Goal: Task Accomplishment & Management: Manage account settings

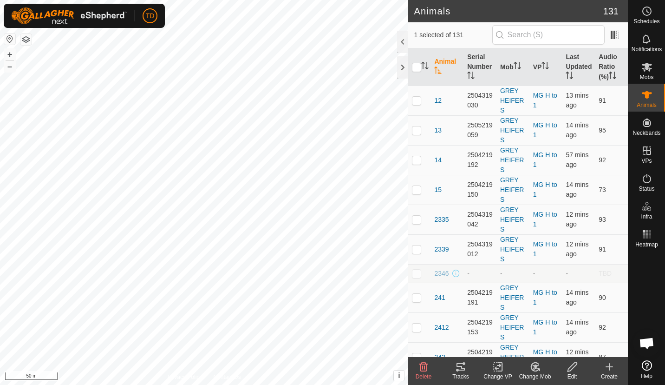
click at [603, 384] on span "93" at bounding box center [602, 390] width 7 height 7
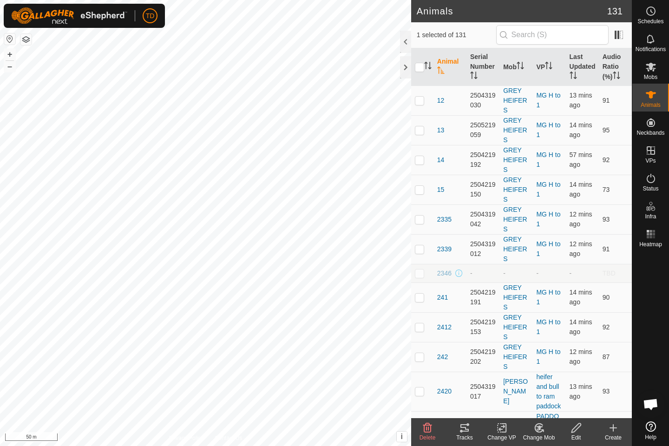
click at [469, 384] on div "Tracks" at bounding box center [464, 437] width 37 height 8
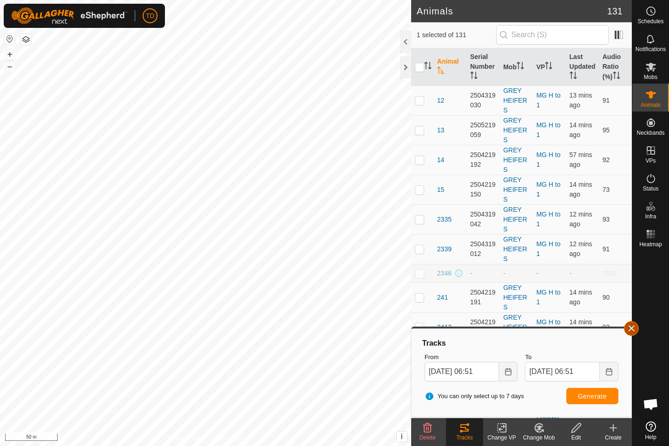
click at [631, 321] on button "button" at bounding box center [631, 328] width 15 height 15
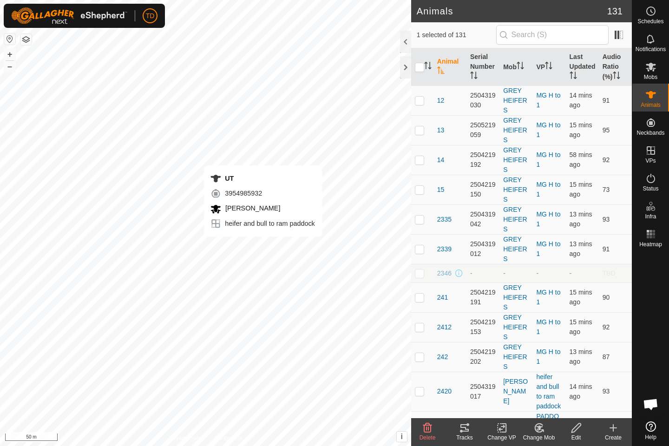
click at [263, 246] on div "UT 3954985932 [PERSON_NAME] heifer and bull to ram paddock + – ⇧ i This applica…" at bounding box center [205, 223] width 411 height 446
checkbox input "true"
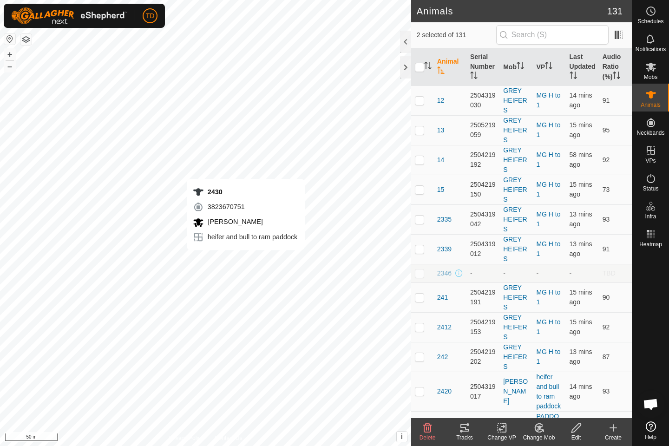
click at [246, 259] on div "2430 3823670751 [PERSON_NAME] heifer and bull to ram paddock + – ⇧ i This appli…" at bounding box center [205, 223] width 411 height 446
checkbox input "true"
click at [252, 275] on div "2431 0003629520 [PERSON_NAME] heifer and bull to ram paddock + – ⇧ i This appli…" at bounding box center [205, 223] width 411 height 446
click at [253, 270] on div "2431 0003629520 [PERSON_NAME] heifer and bull to ram paddock + – ⇧ i This appli…" at bounding box center [205, 223] width 411 height 446
checkbox input "true"
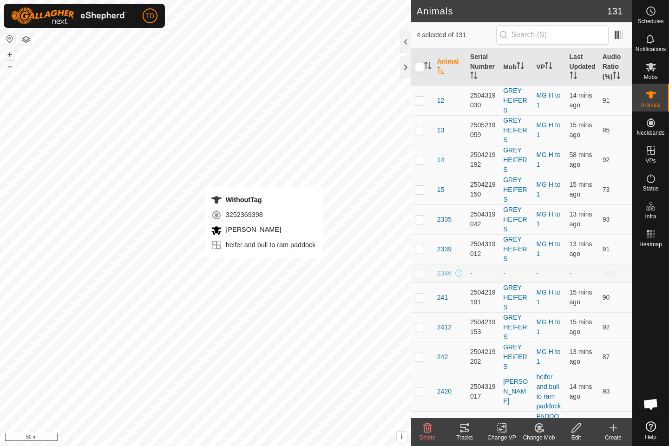
click at [264, 267] on div "WithoutTag 3252369398 [PERSON_NAME] heifer and bull to ram paddock + – ⇧ i This…" at bounding box center [205, 223] width 411 height 446
checkbox input "true"
click at [260, 282] on div "2433 0420303288 [PERSON_NAME] heifer and bull to ram paddock + – ⇧ i This appli…" at bounding box center [205, 223] width 411 height 446
checkbox input "true"
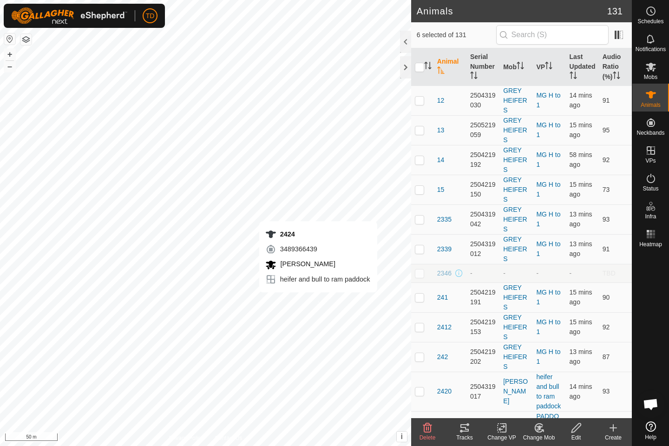
click at [318, 301] on div "2424 3489366439 [PERSON_NAME] heifer and bull to ram paddock + – ⇧ i This appli…" at bounding box center [205, 223] width 411 height 446
checkbox input "true"
click at [343, 297] on div "2420 1362457947 [PERSON_NAME] heifer and bull to ram paddock + – ⇧ i This appli…" at bounding box center [205, 223] width 411 height 446
checkbox input "true"
click at [464, 384] on icon at bounding box center [464, 427] width 8 height 7
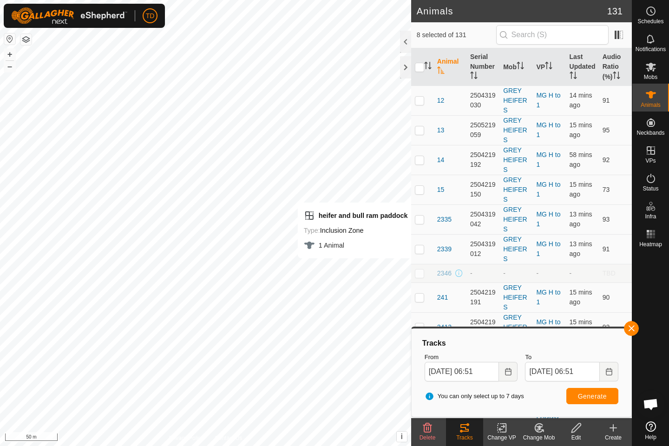
click at [436, 272] on div "Animals 131 8 selected of 131 Animal Serial Number Mob VP Last Updated Audio Ra…" at bounding box center [316, 223] width 632 height 446
click at [633, 330] on button "button" at bounding box center [631, 328] width 15 height 15
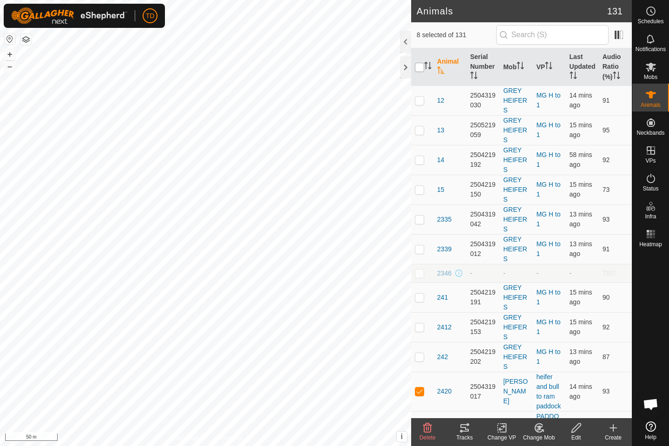
click at [422, 65] on input "checkbox" at bounding box center [419, 67] width 9 height 9
checkbox input "true"
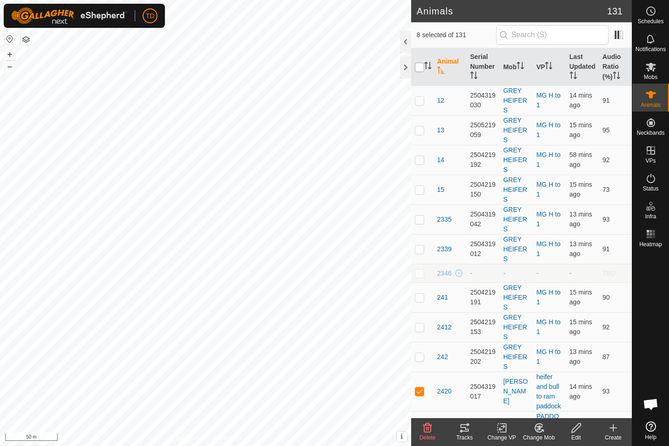
checkbox input "true"
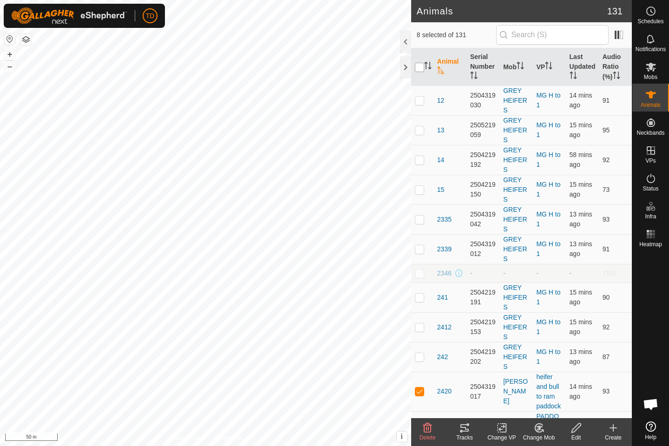
checkbox input "true"
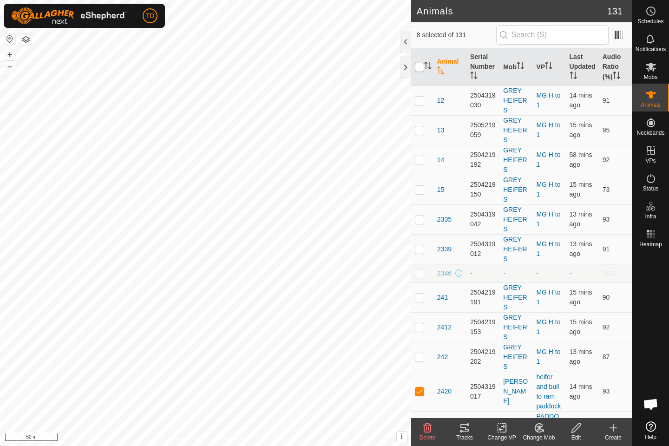
checkbox input "true"
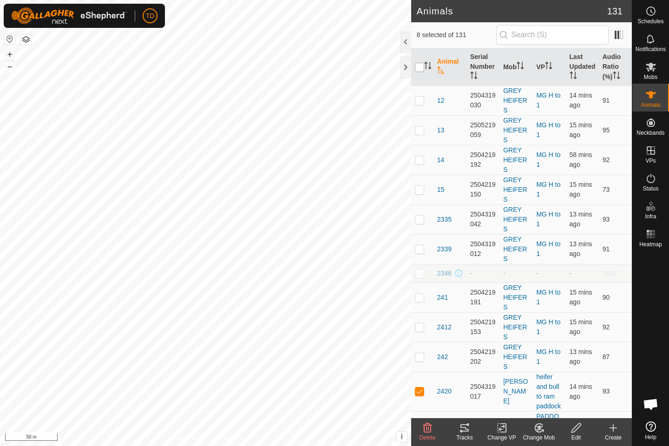
checkbox input "true"
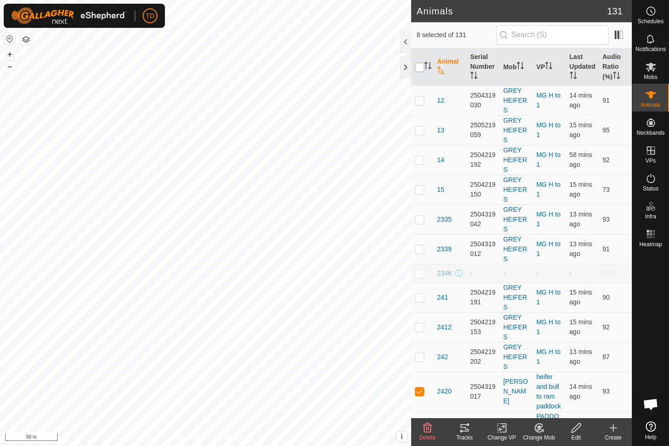
checkbox input "true"
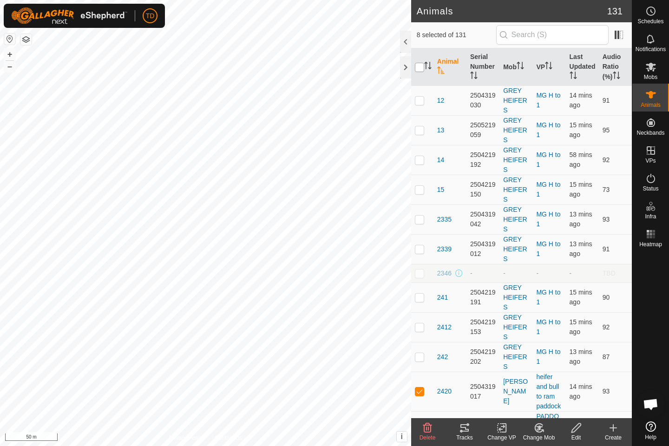
checkbox input "true"
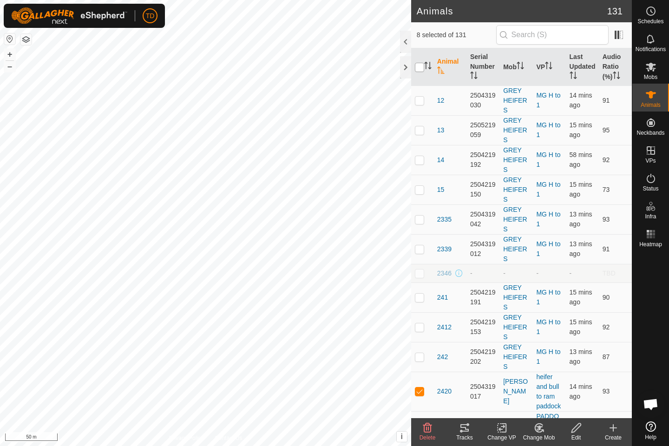
checkbox input "true"
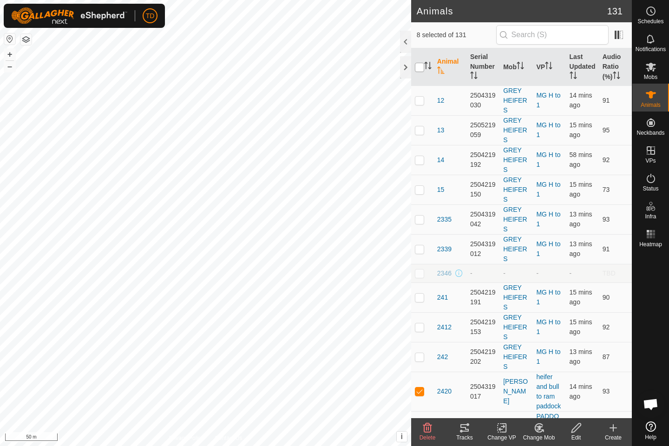
checkbox input "true"
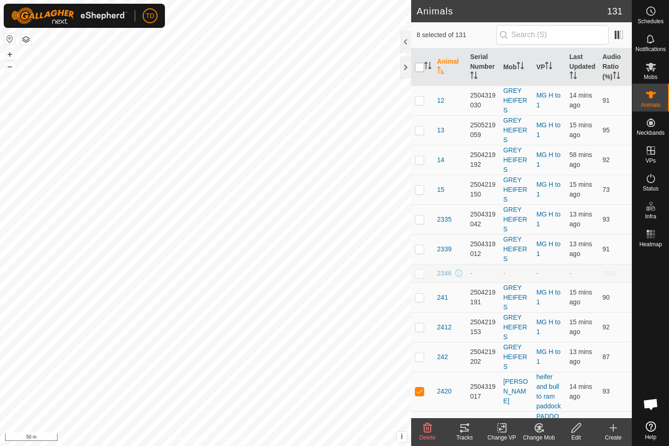
checkbox input "true"
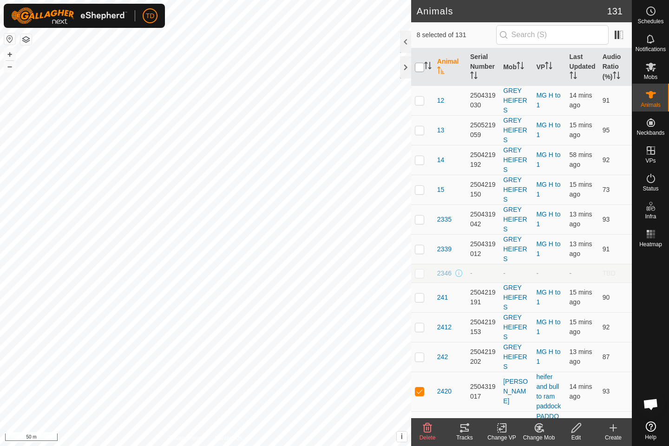
checkbox input "true"
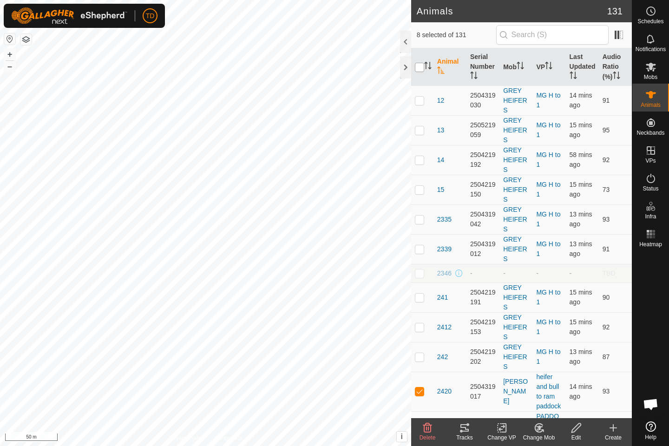
checkbox input "true"
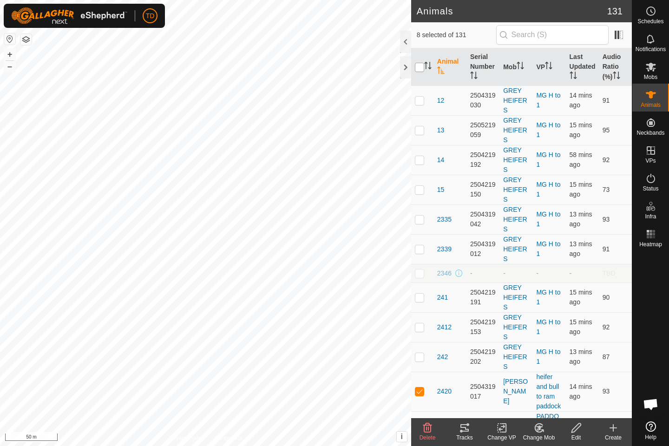
checkbox input "true"
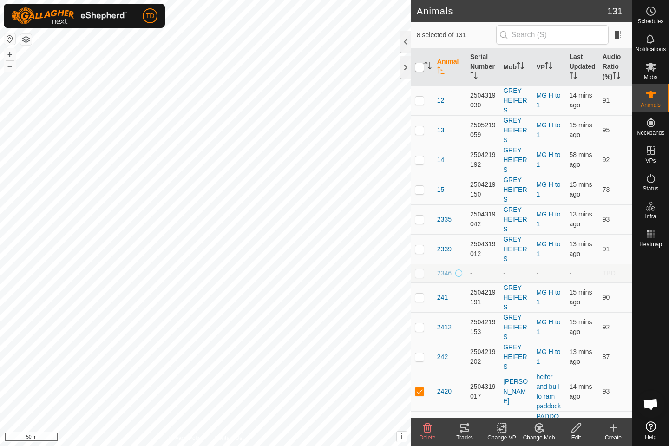
checkbox input "true"
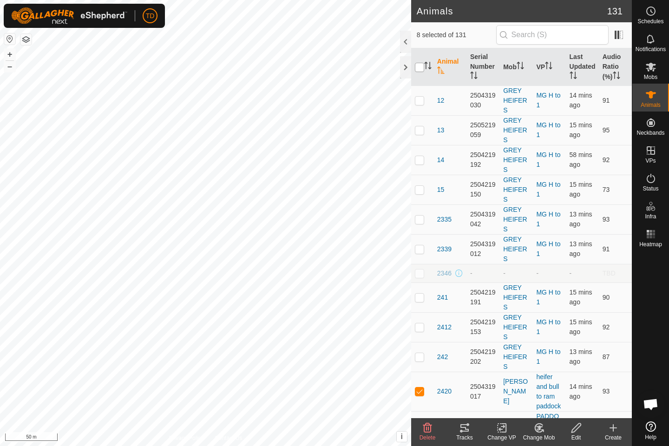
checkbox input "true"
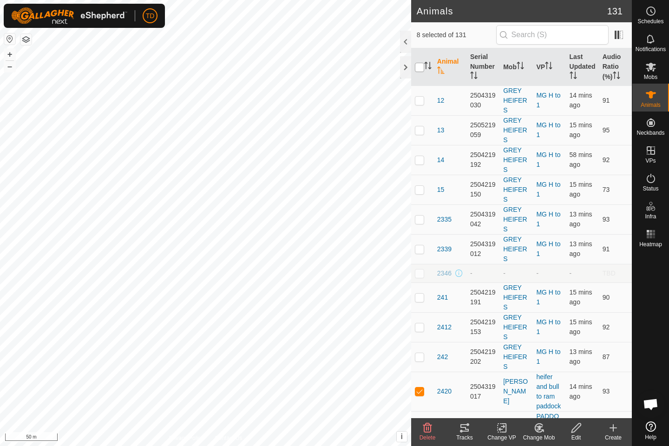
checkbox input "true"
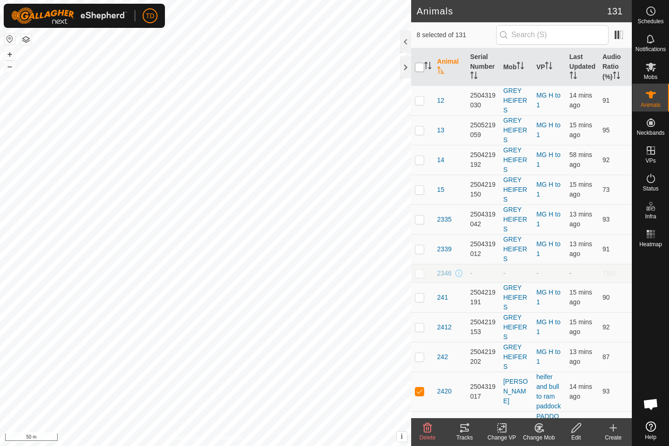
checkbox input "true"
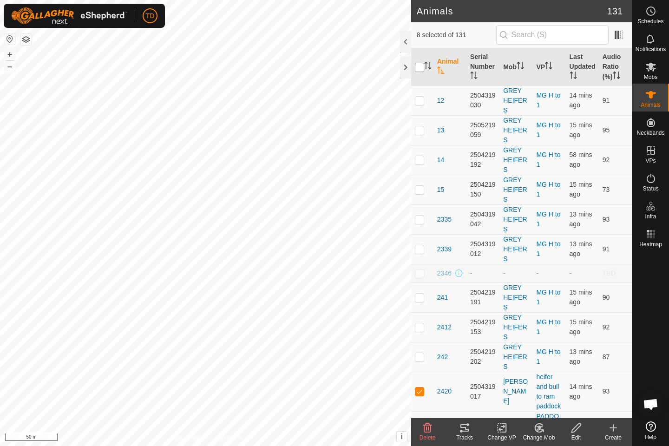
checkbox input "true"
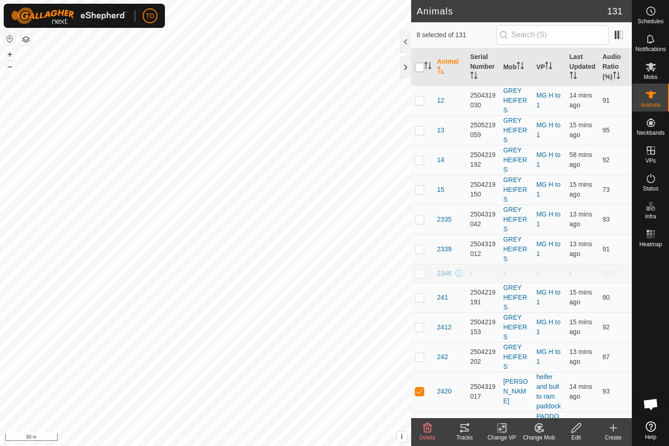
checkbox input "true"
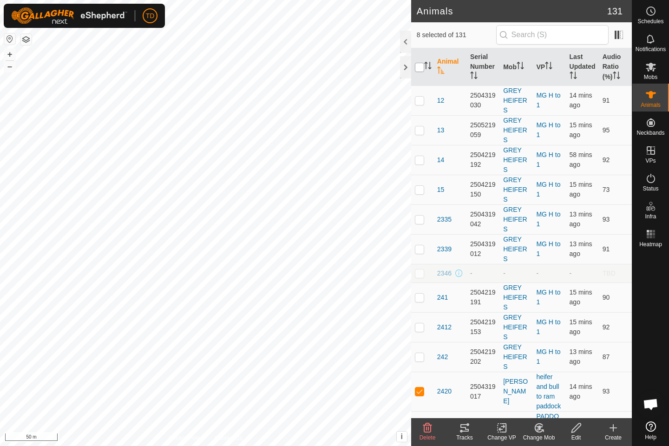
checkbox input "true"
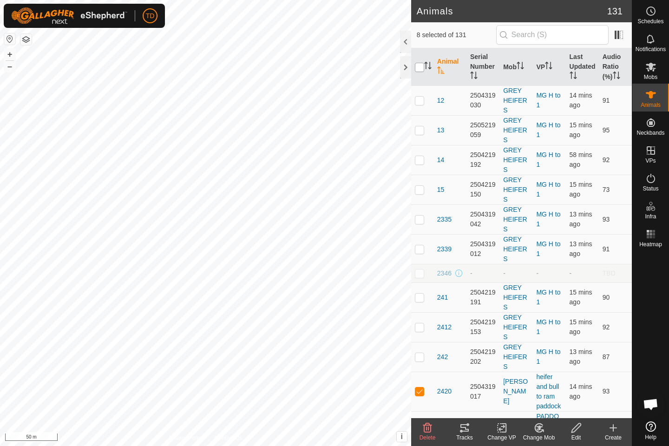
checkbox input "true"
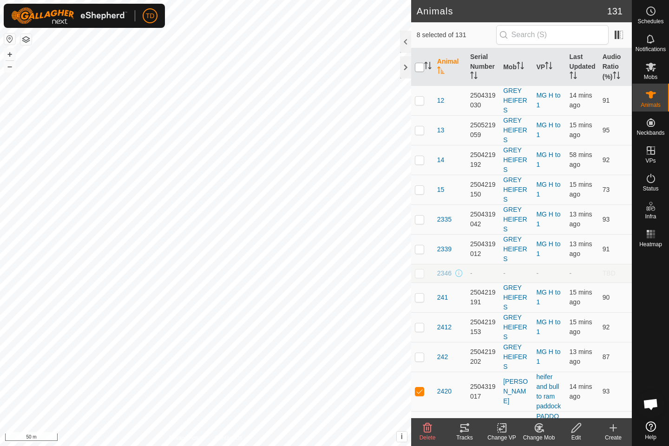
checkbox input "true"
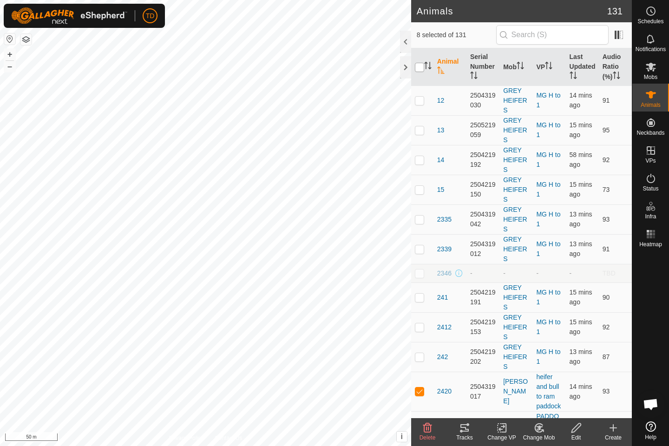
checkbox input "true"
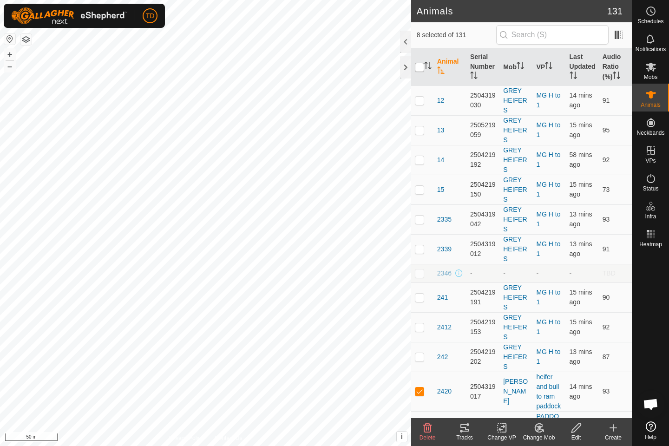
checkbox input "true"
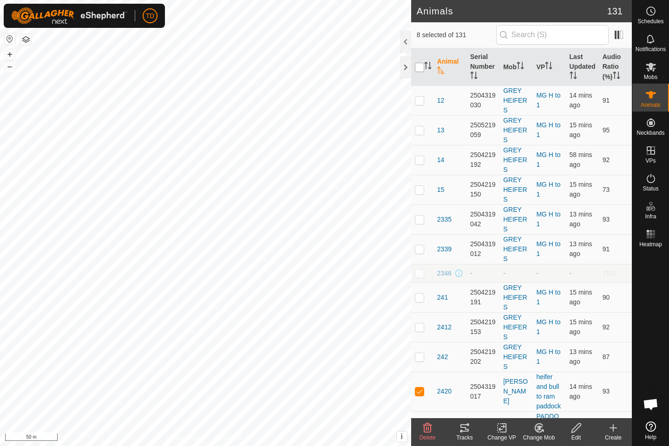
checkbox input "true"
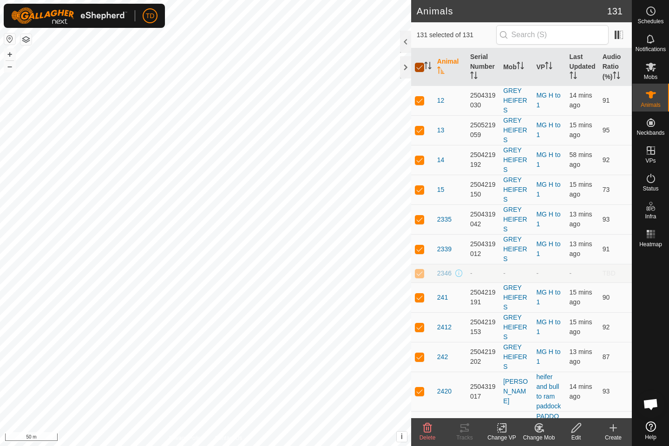
click at [422, 65] on input "checkbox" at bounding box center [419, 67] width 9 height 9
checkbox input "false"
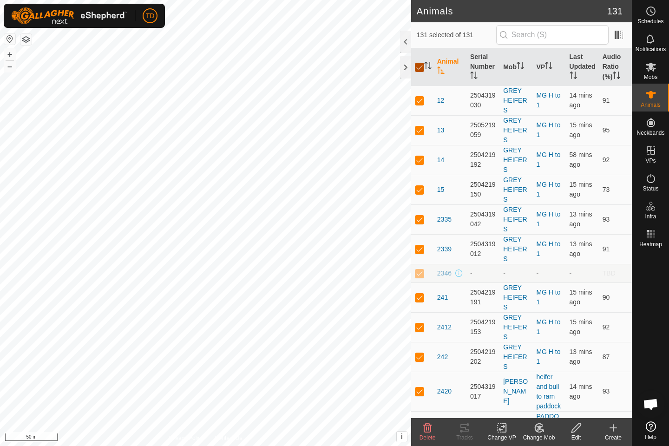
checkbox input "false"
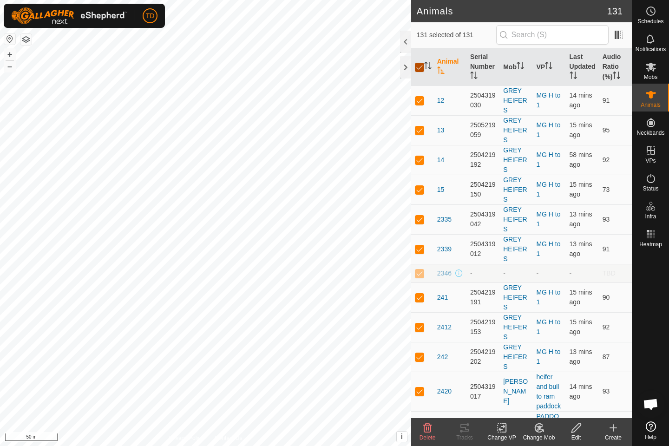
checkbox input "false"
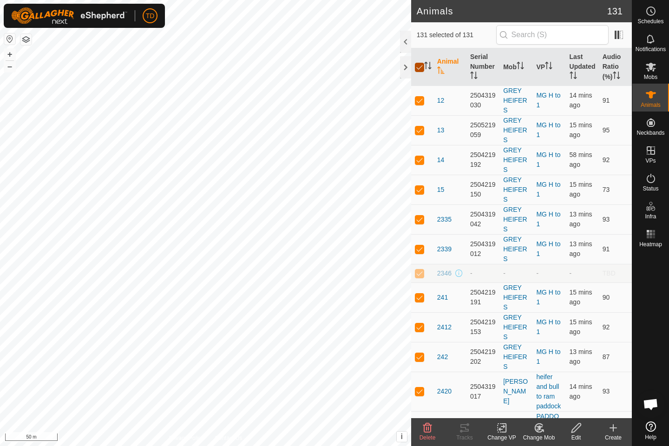
checkbox input "false"
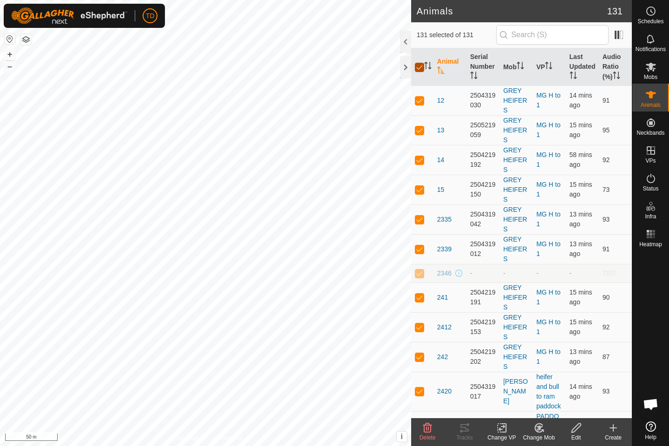
checkbox input "false"
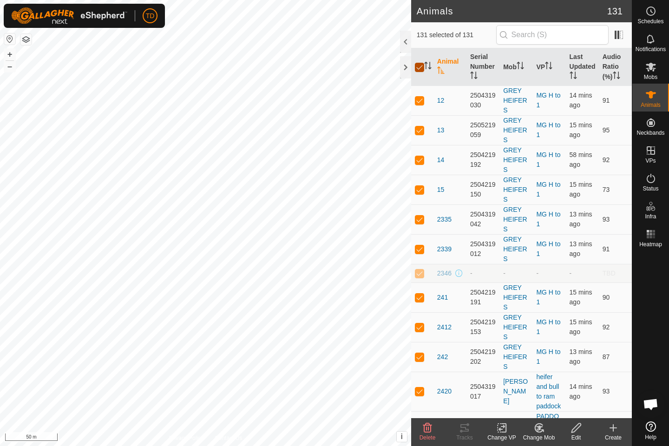
checkbox input "false"
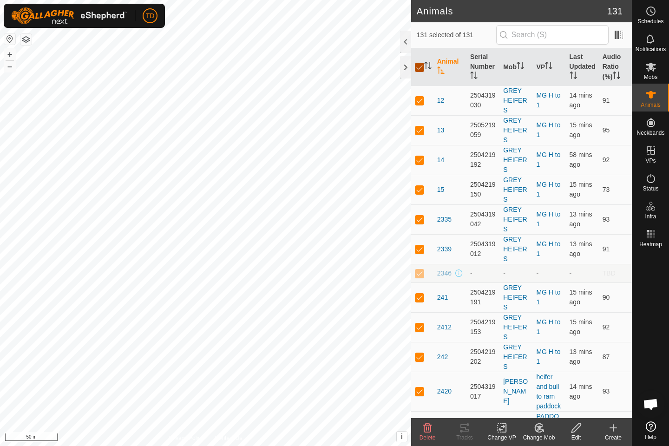
checkbox input "false"
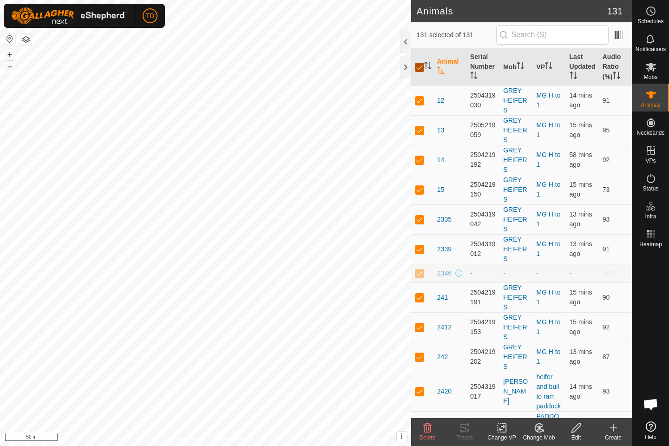
checkbox input "false"
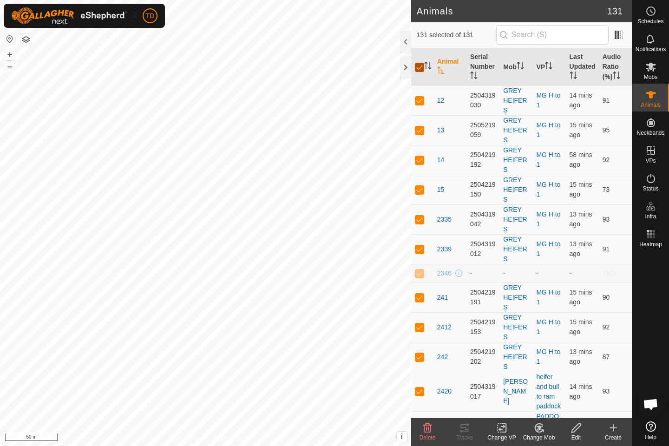
checkbox input "false"
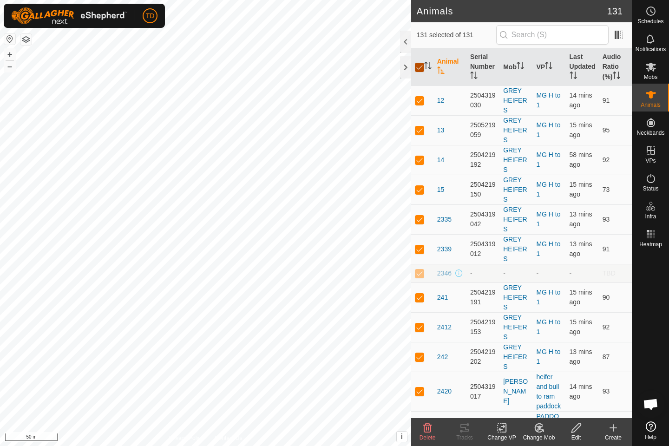
checkbox input "false"
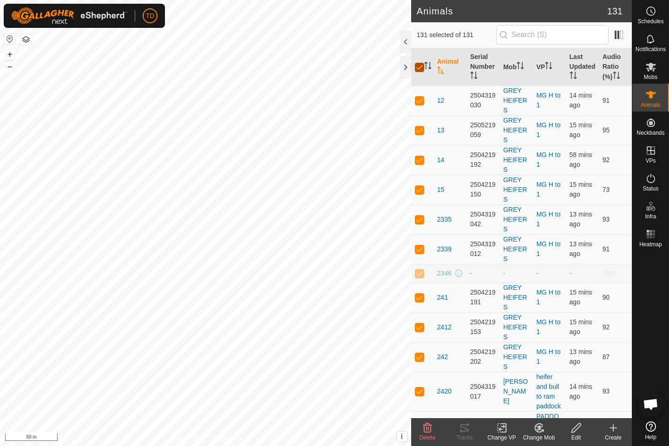
checkbox input "false"
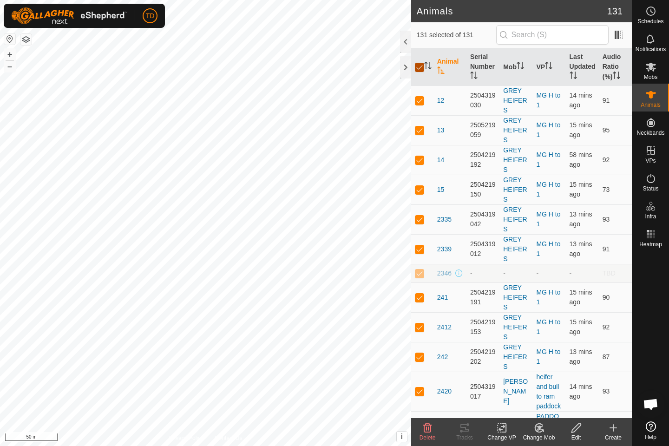
checkbox input "false"
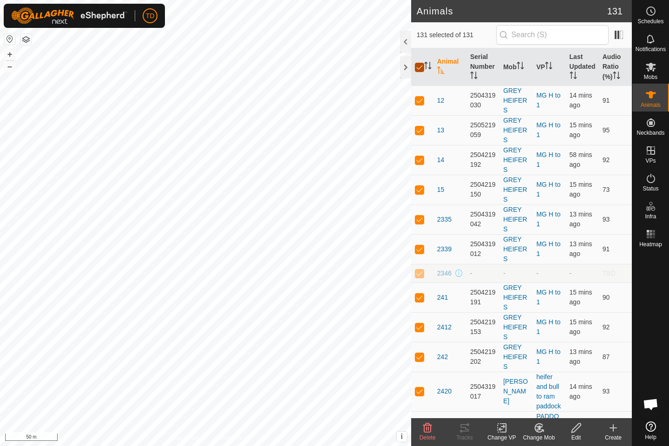
checkbox input "false"
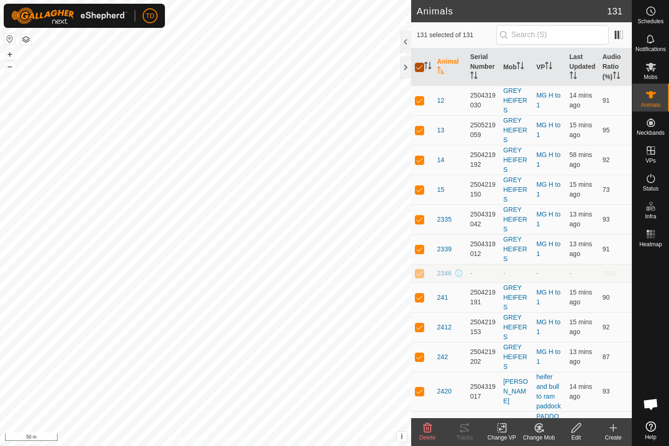
checkbox input "false"
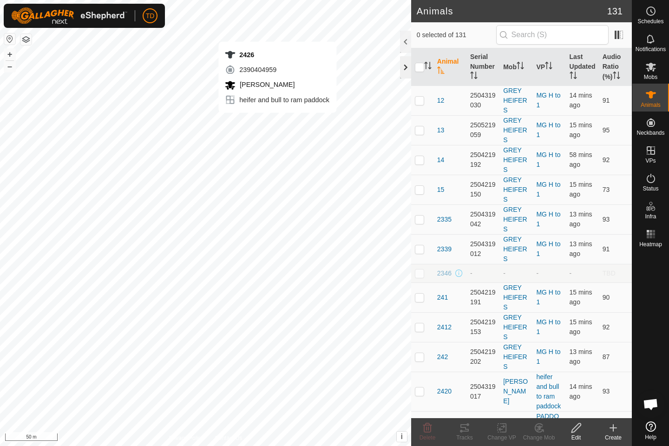
click at [277, 122] on div "2426 2390404959 [PERSON_NAME] heifer and bull to ram paddock + – ⇧ i This appli…" at bounding box center [205, 223] width 411 height 446
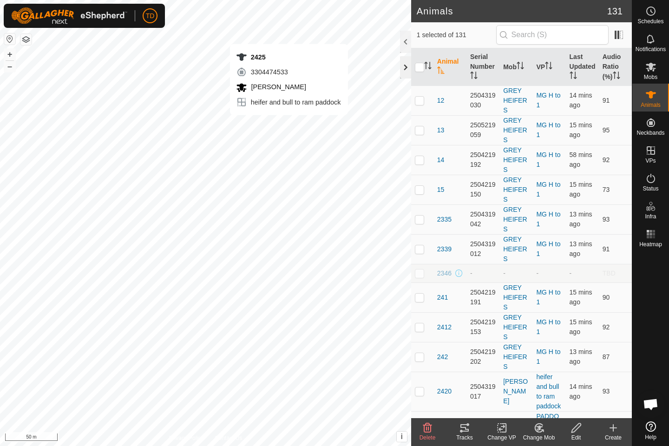
click at [289, 125] on div "2425 3304474533 [PERSON_NAME] heifer and bull to ram paddock + – ⇧ i This appli…" at bounding box center [205, 223] width 411 height 446
click at [275, 125] on div "2428 3067081730 [PERSON_NAME] heifer and bull to ram paddock + – ⇧ i This appli…" at bounding box center [205, 223] width 411 height 446
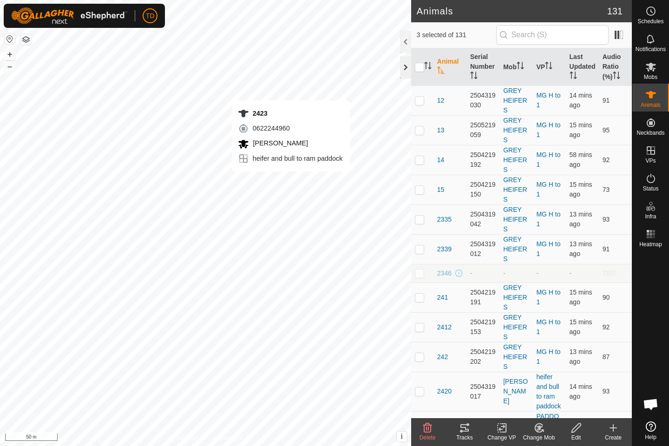
click at [291, 181] on div "2423 0622244960 [PERSON_NAME] heifer and bull to ram paddock + – ⇧ i This appli…" at bounding box center [205, 223] width 411 height 446
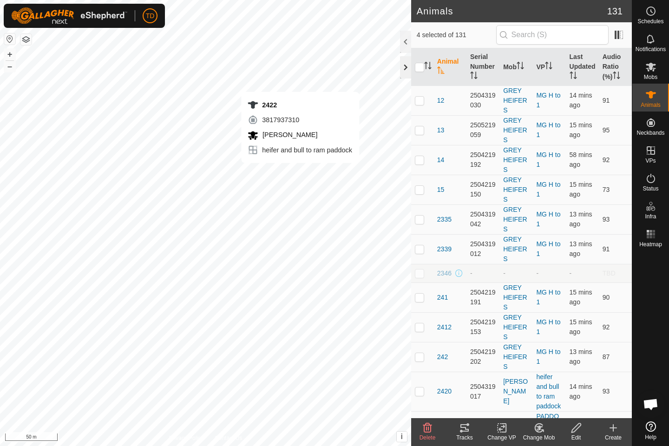
click at [300, 172] on div "2422 3817937310 [PERSON_NAME] heifer and bull to ram paddock + – ⇧ i This appli…" at bounding box center [205, 223] width 411 height 446
click at [308, 176] on div "2432 3020982604 [PERSON_NAME] heifer and bull to ram paddock + – ⇧ i This appli…" at bounding box center [205, 223] width 411 height 446
click at [465, 384] on icon at bounding box center [464, 427] width 11 height 11
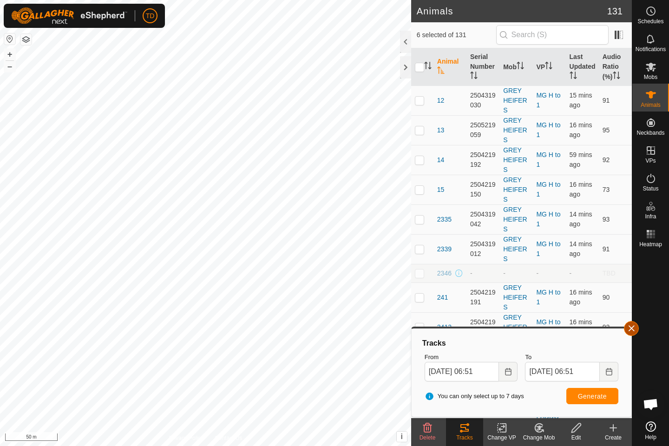
click at [635, 334] on button "button" at bounding box center [631, 328] width 15 height 15
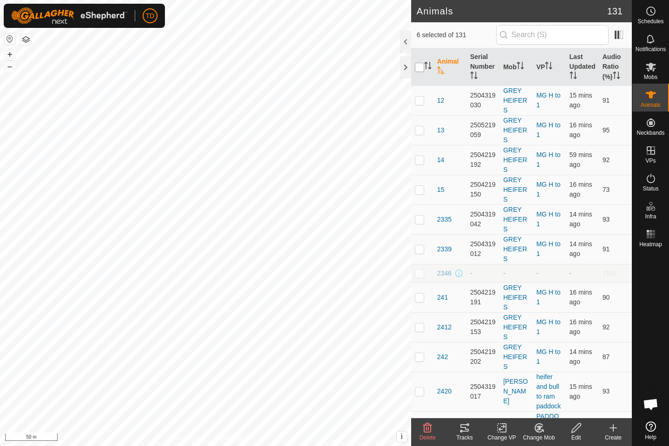
click at [420, 68] on input "checkbox" at bounding box center [419, 67] width 9 height 9
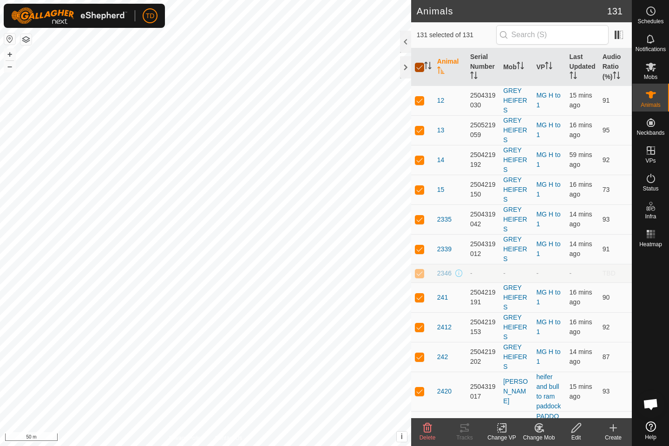
click at [420, 68] on input "checkbox" at bounding box center [419, 67] width 9 height 9
click at [461, 384] on icon at bounding box center [464, 427] width 11 height 11
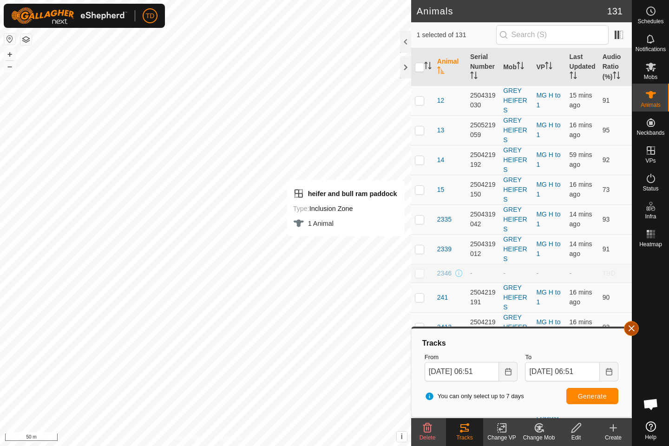
click at [634, 330] on button "button" at bounding box center [631, 328] width 15 height 15
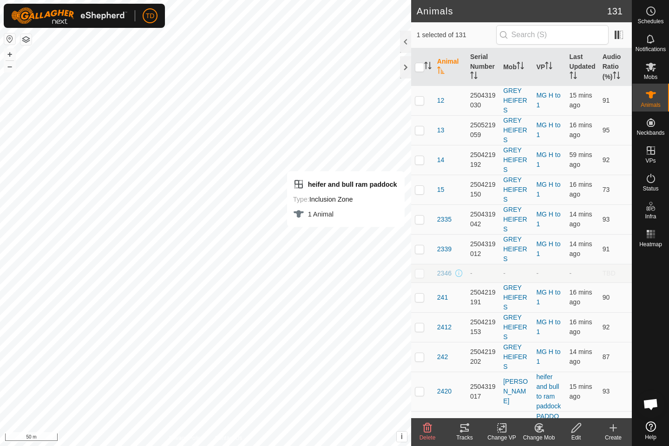
click at [471, 384] on tracks-svg-icon at bounding box center [464, 427] width 37 height 11
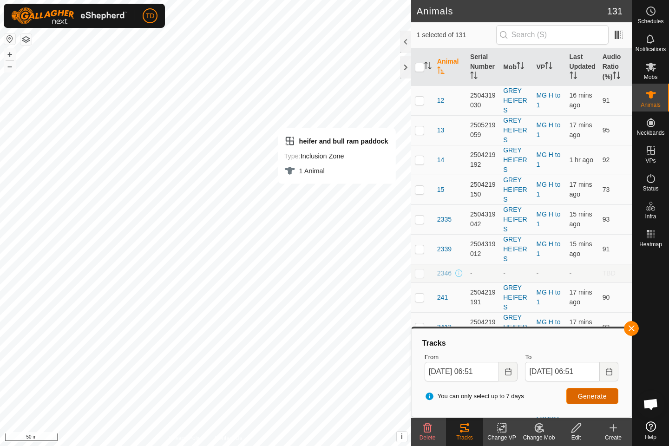
click at [579, 384] on span "Generate" at bounding box center [592, 396] width 29 height 7
click at [598, 384] on button "Generate" at bounding box center [592, 396] width 52 height 16
click at [586, 384] on button "Generate" at bounding box center [592, 396] width 52 height 16
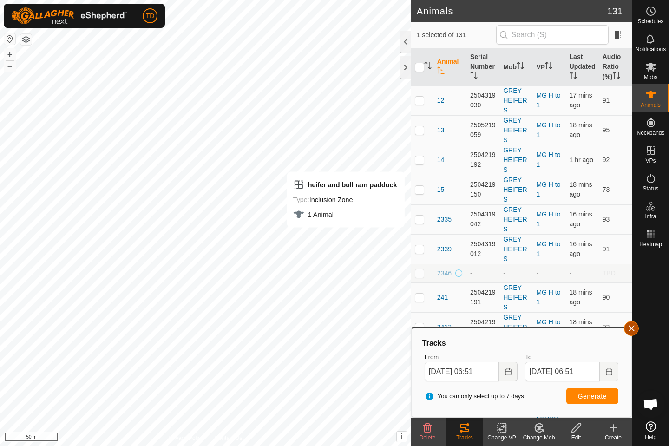
click at [636, 328] on button "button" at bounding box center [631, 328] width 15 height 15
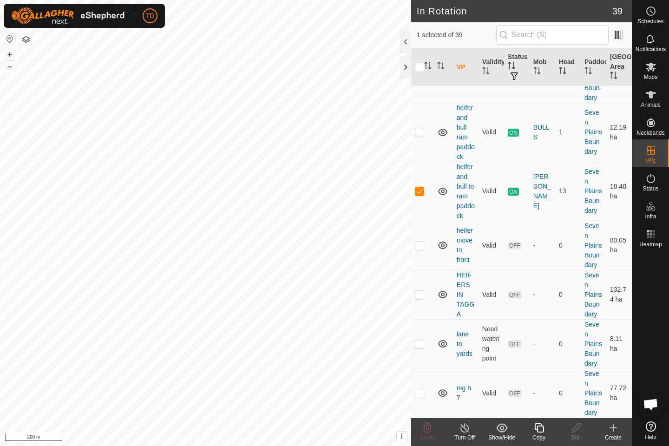
scroll to position [396, 0]
click at [545, 384] on copy-svg-icon at bounding box center [538, 427] width 37 height 11
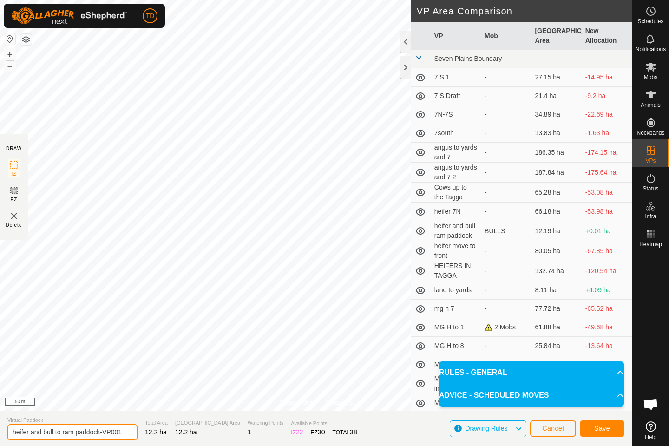
click at [120, 384] on input "heifer and bull to ram paddock-VP001" at bounding box center [72, 432] width 130 height 16
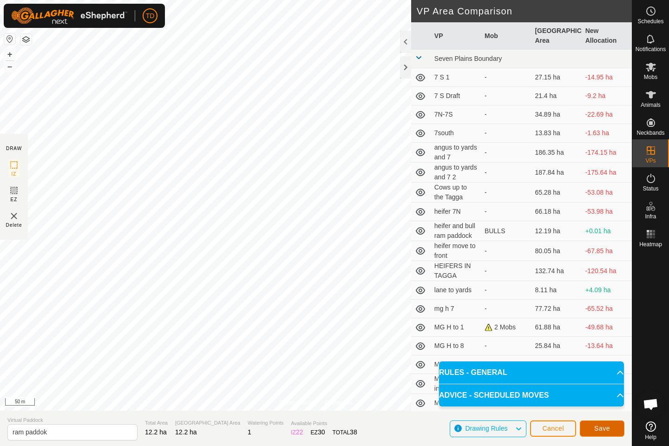
click at [606, 384] on span "Save" at bounding box center [602, 428] width 16 height 7
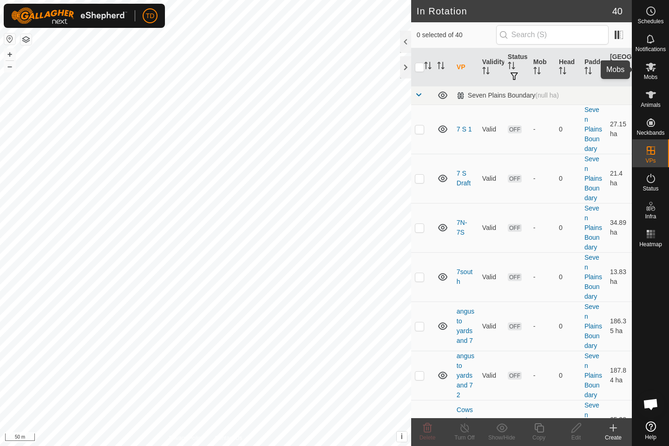
click at [663, 72] on div "Mobs" at bounding box center [650, 70] width 37 height 28
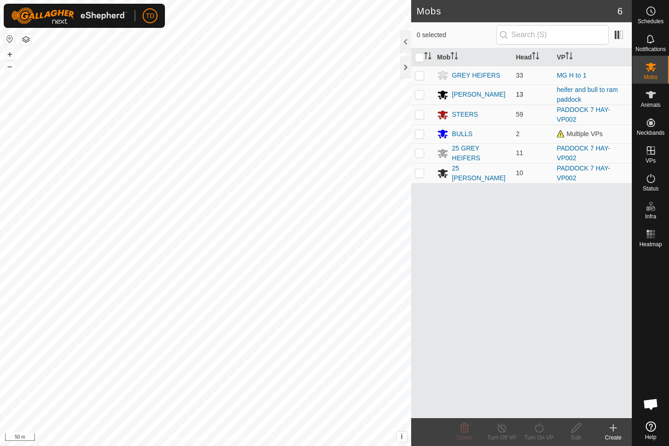
click at [421, 90] on td at bounding box center [422, 95] width 22 height 20
click at [458, 133] on div "BULLS" at bounding box center [462, 134] width 20 height 10
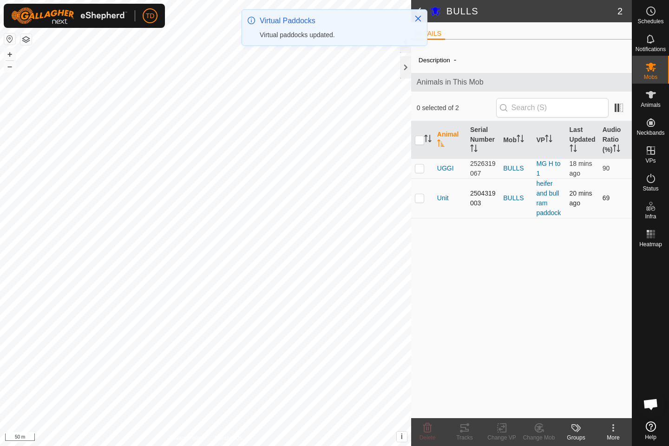
click at [420, 198] on p-checkbox at bounding box center [419, 197] width 9 height 7
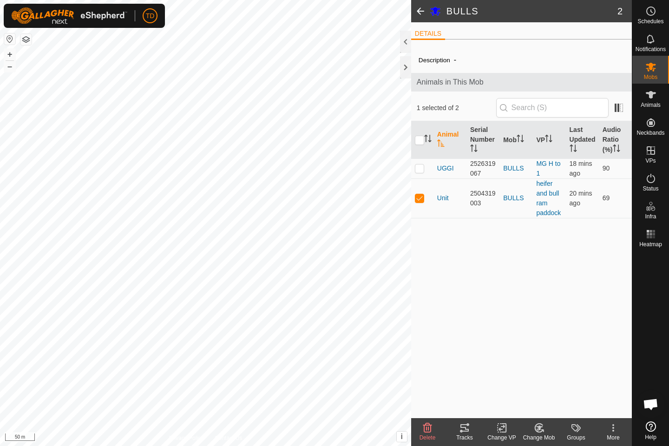
click at [507, 384] on icon at bounding box center [502, 427] width 12 height 11
click at [530, 384] on link "Choose VP..." at bounding box center [530, 388] width 92 height 19
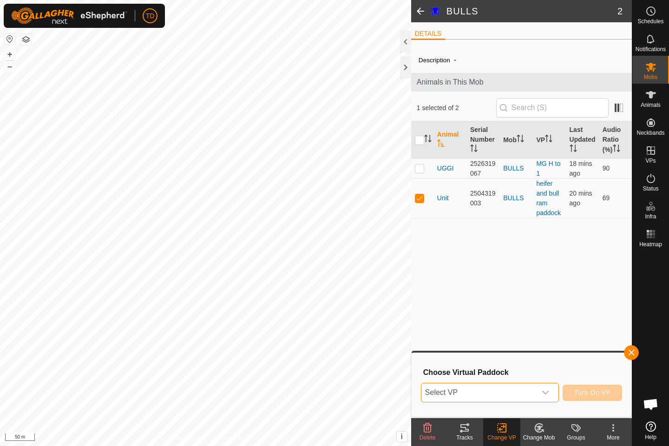
click at [525, 384] on span "Select VP" at bounding box center [478, 392] width 115 height 19
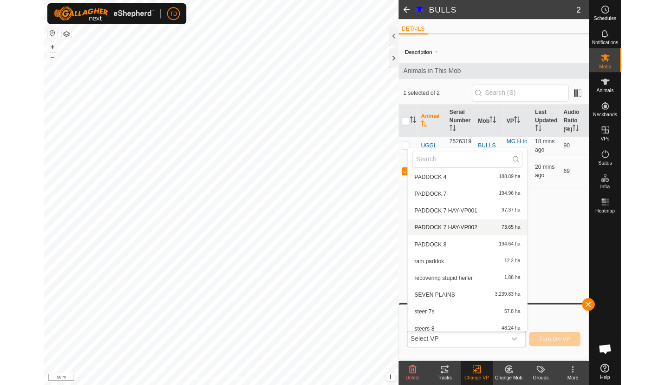
scroll to position [495, 0]
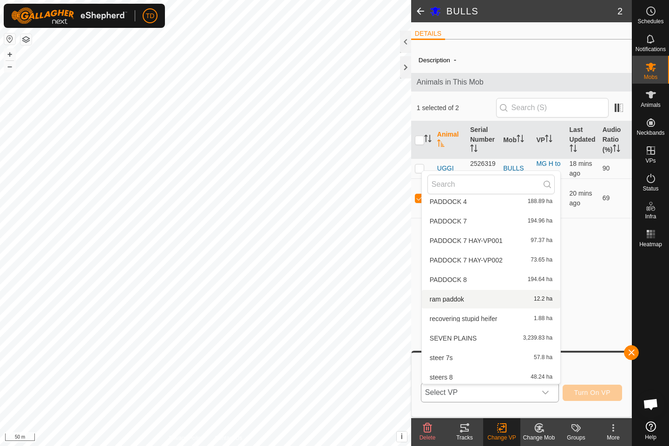
click at [491, 301] on li "ram paddok 12.2 ha" at bounding box center [491, 299] width 138 height 19
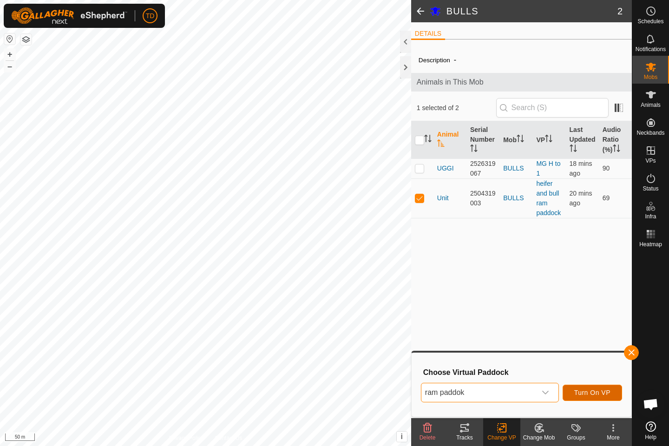
click at [597, 384] on span "Turn On VP" at bounding box center [592, 392] width 36 height 7
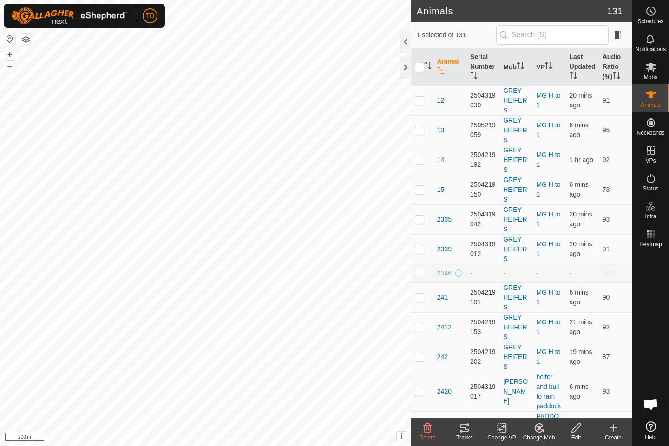
click at [467, 384] on icon at bounding box center [464, 427] width 11 height 11
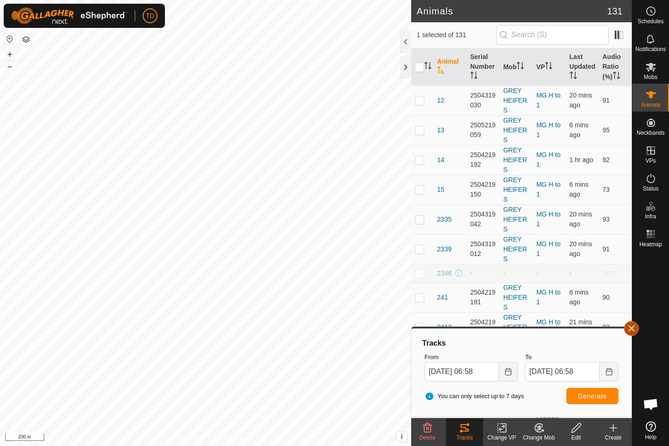
click at [629, 325] on button "button" at bounding box center [631, 328] width 15 height 15
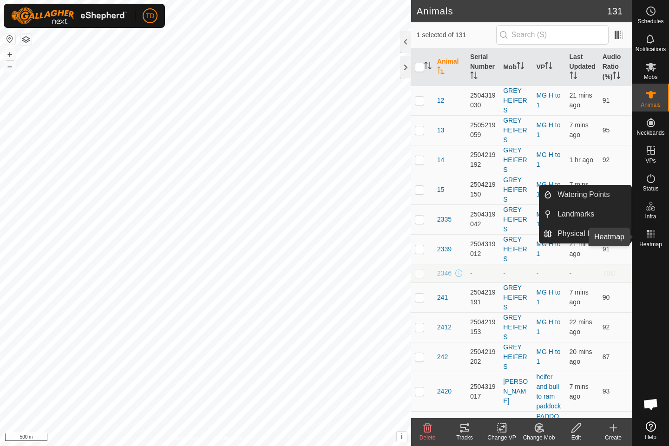
click at [647, 235] on rect at bounding box center [648, 234] width 2 height 2
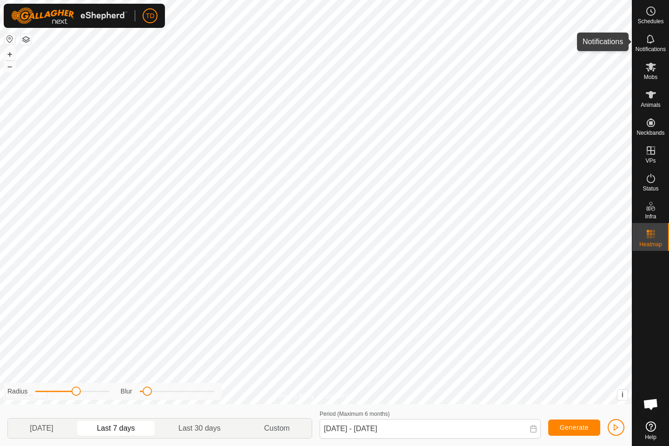
click at [659, 30] on div "Notifications" at bounding box center [650, 42] width 37 height 28
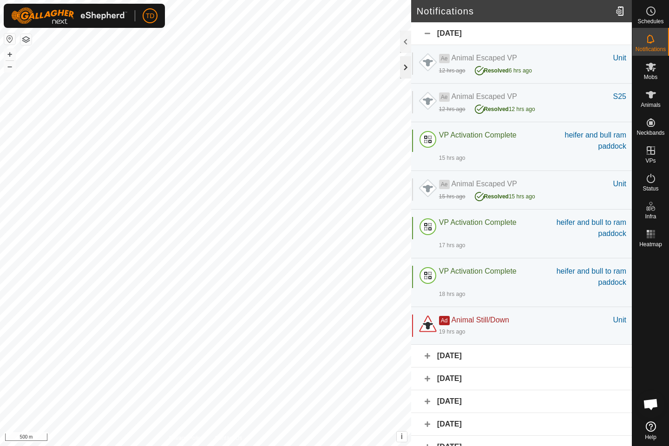
click at [404, 66] on div at bounding box center [405, 67] width 11 height 22
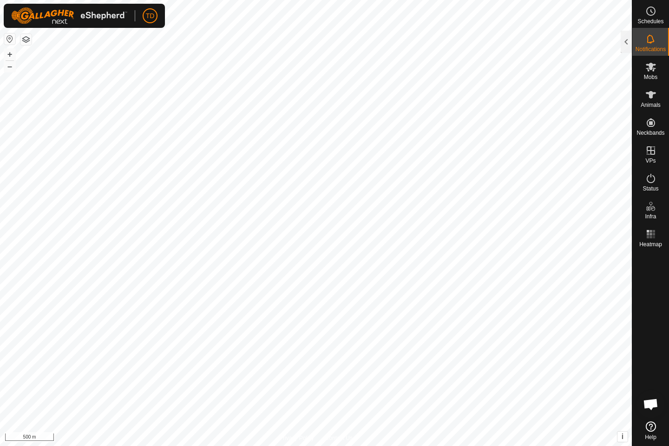
click at [651, 384] on span "Open chat" at bounding box center [650, 405] width 15 height 13
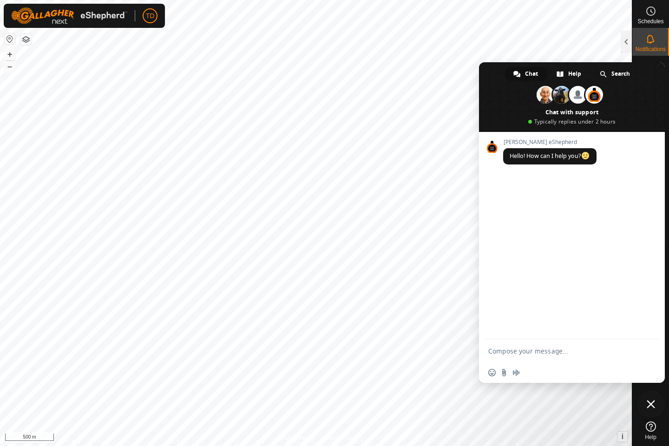
click at [645, 384] on span "Close chat" at bounding box center [651, 404] width 28 height 28
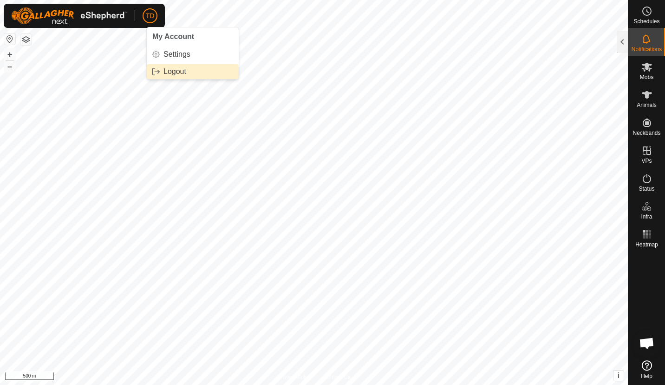
click at [178, 72] on link "Logout" at bounding box center [193, 71] width 92 height 15
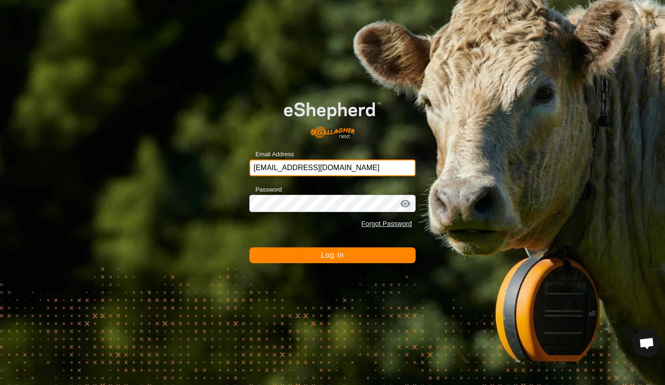
drag, startPoint x: 356, startPoint y: 162, endPoint x: 184, endPoint y: 162, distance: 171.9
click at [184, 162] on div "Email Address [EMAIL_ADDRESS][DOMAIN_NAME] Password Forgot Password Log In" at bounding box center [332, 192] width 665 height 385
click at [249, 247] on button "Log In" at bounding box center [332, 255] width 166 height 16
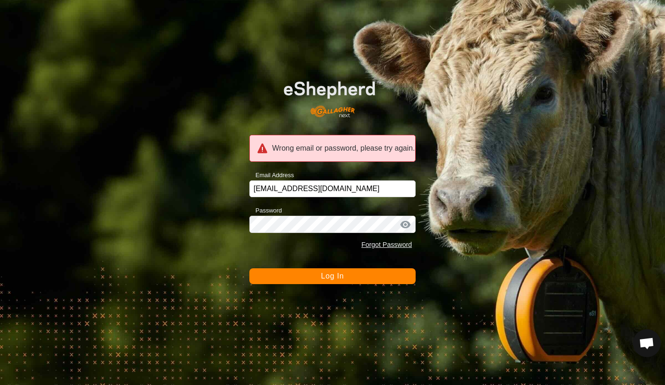
click at [487, 223] on div "Wrong email or password, please try again. Email Address [EMAIL_ADDRESS][DOMAIN…" at bounding box center [332, 192] width 665 height 385
click at [321, 283] on button "Log In" at bounding box center [332, 276] width 166 height 16
